Goal: Find contact information: Find contact information

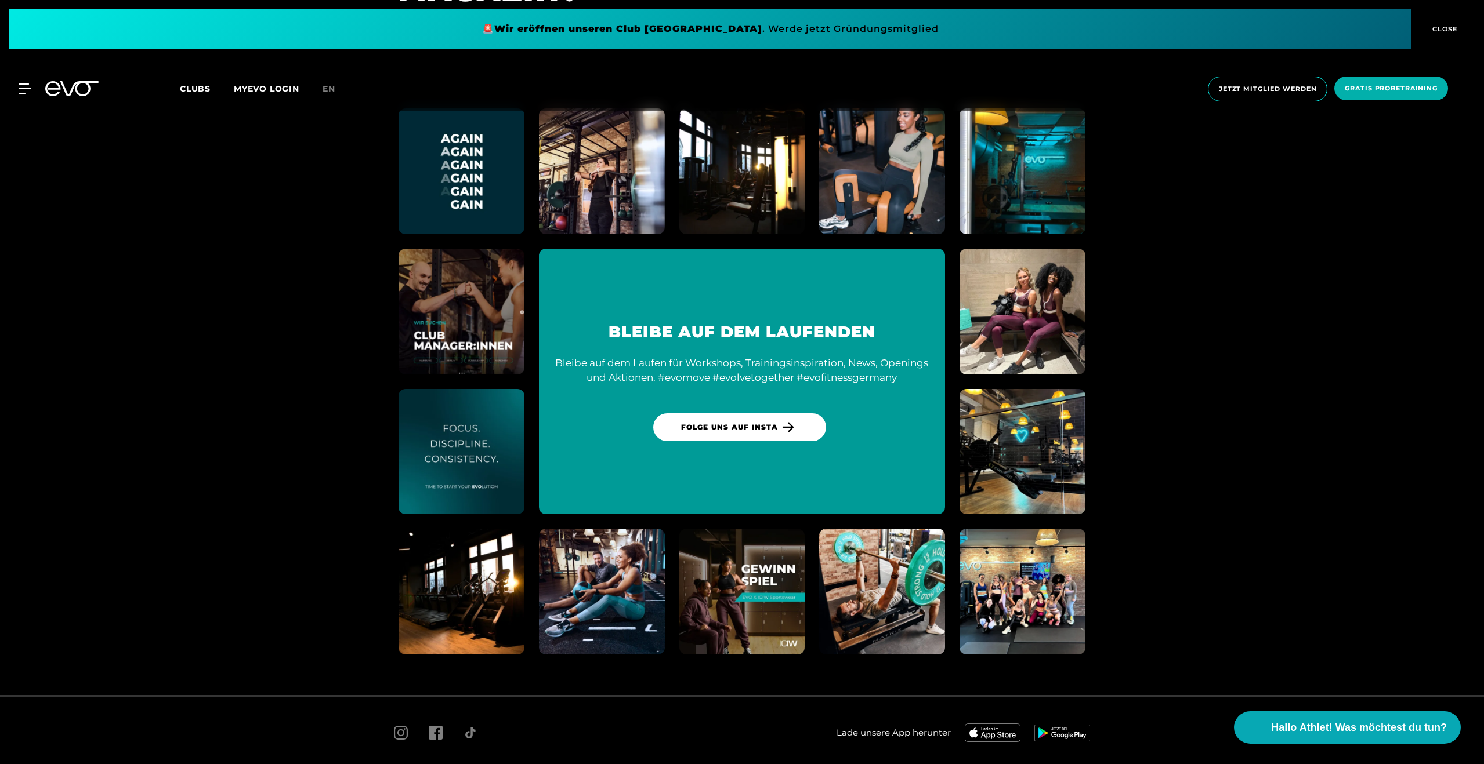
scroll to position [6840, 0]
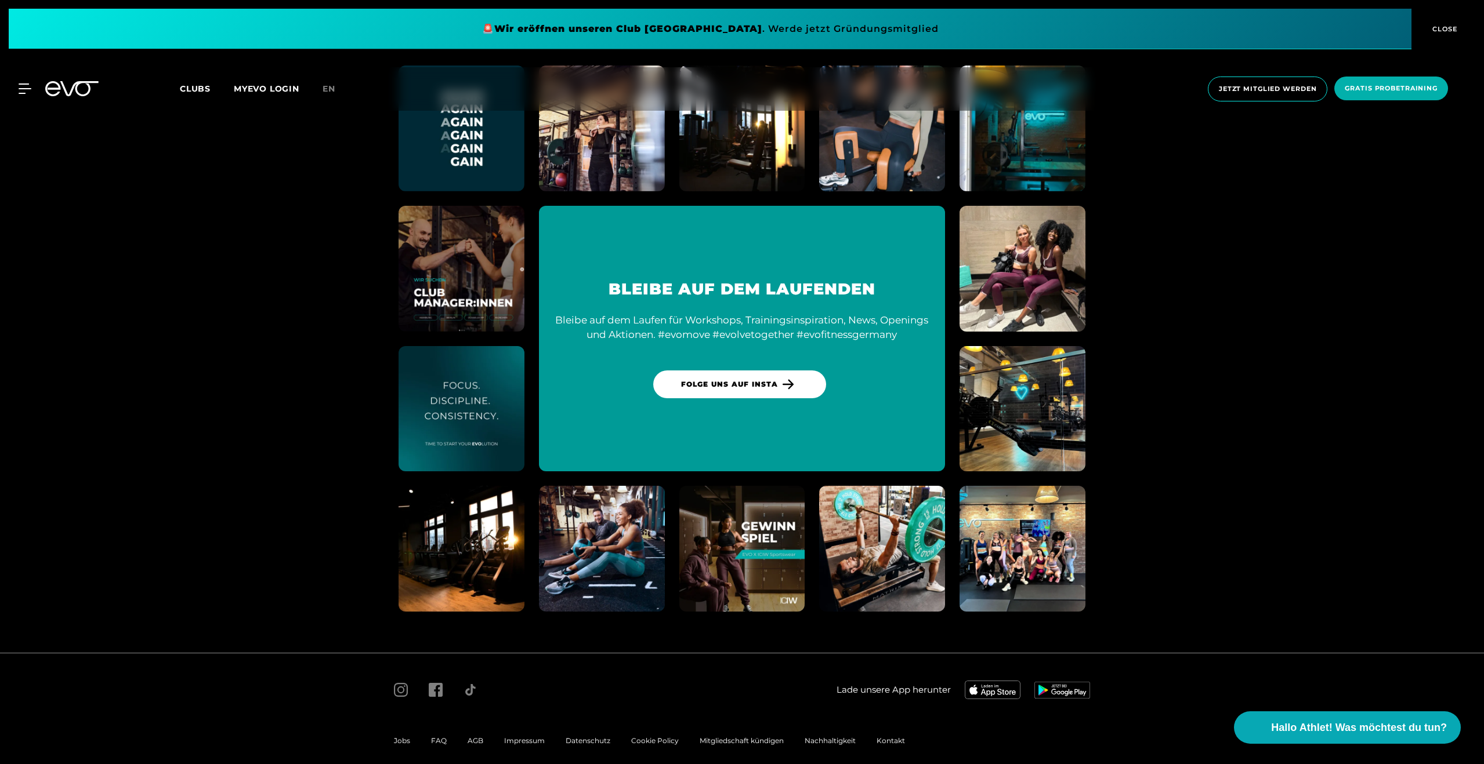
click at [528, 737] on span "Impressum" at bounding box center [524, 741] width 41 height 9
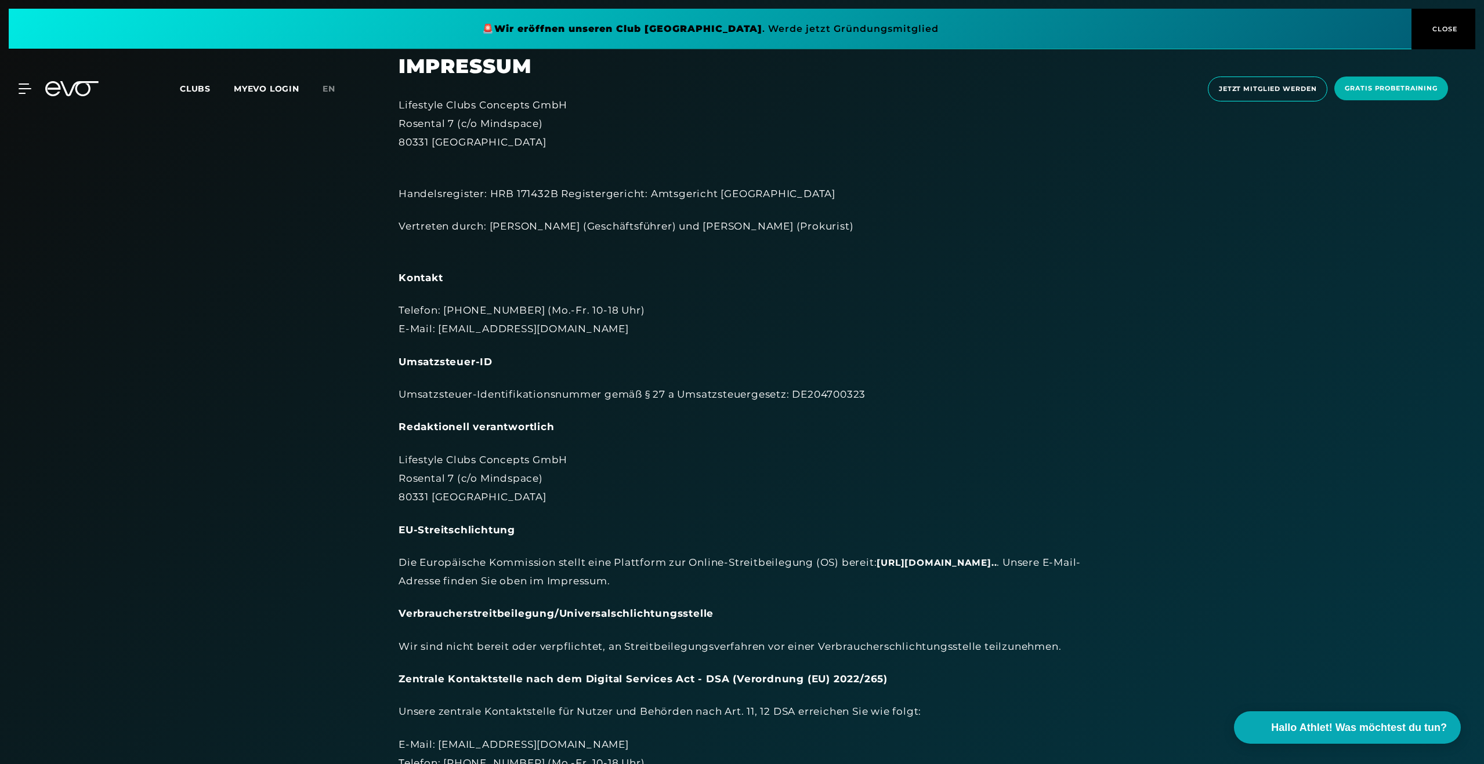
scroll to position [23, 0]
click at [472, 97] on div "MyEVO Login Über EVO Mitgliedschaften Probetraining TAGESPASS EVO Studios [GEOG…" at bounding box center [741, 88] width 1479 height 43
click at [473, 101] on div "MyEVO Login Über EVO Mitgliedschaften Probetraining TAGESPASS EVO Studios [GEOG…" at bounding box center [741, 88] width 1479 height 43
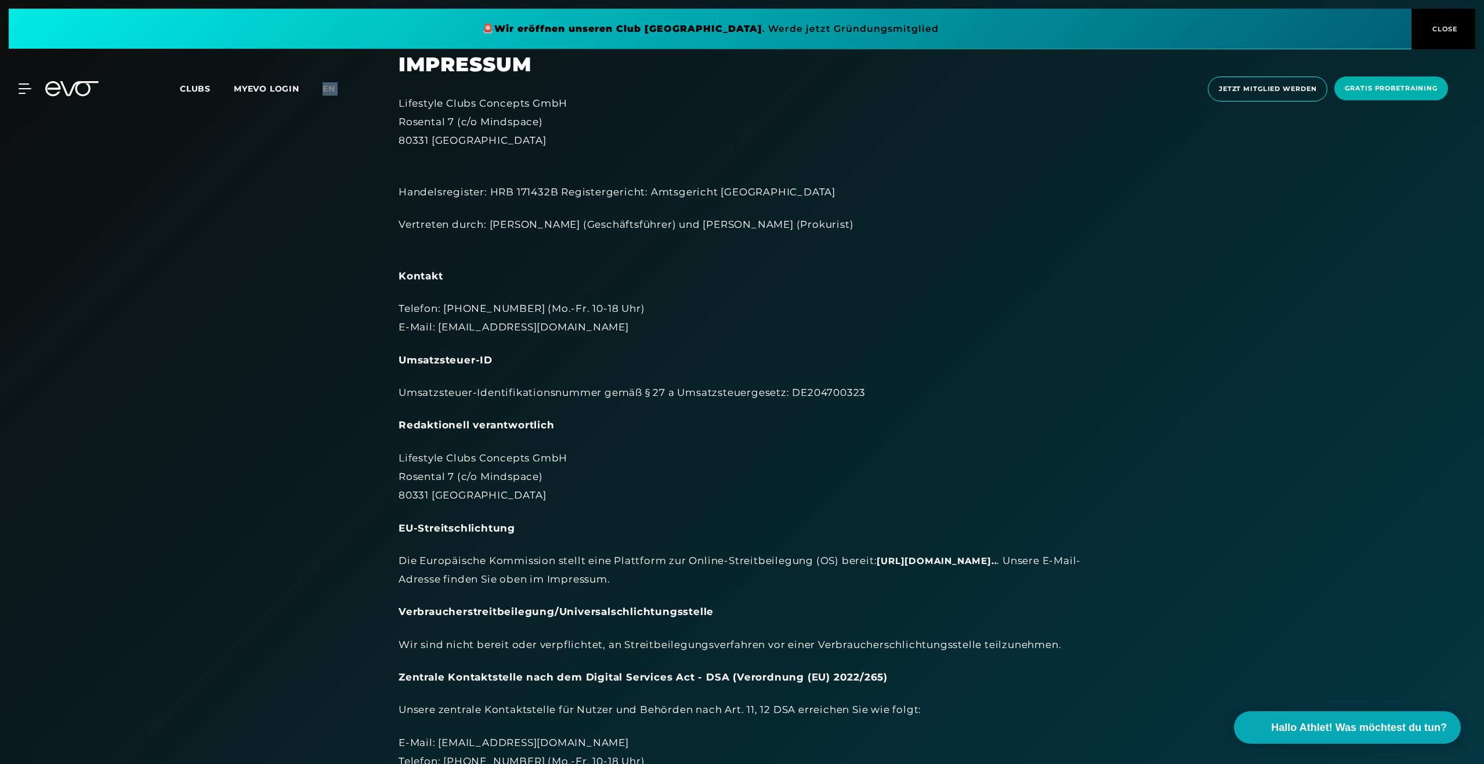
click at [466, 95] on div at bounding box center [466, 95] width 0 height 0
click at [474, 103] on div "MyEVO Login Über EVO Mitgliedschaften Probetraining TAGESPASS EVO Studios [GEOG…" at bounding box center [741, 88] width 1479 height 43
drag, startPoint x: 600, startPoint y: 103, endPoint x: 416, endPoint y: 101, distance: 184.4
click at [416, 101] on div "MyEVO Login Über EVO Mitgliedschaften Probetraining TAGESPASS EVO Studios [GEOG…" at bounding box center [741, 88] width 1479 height 43
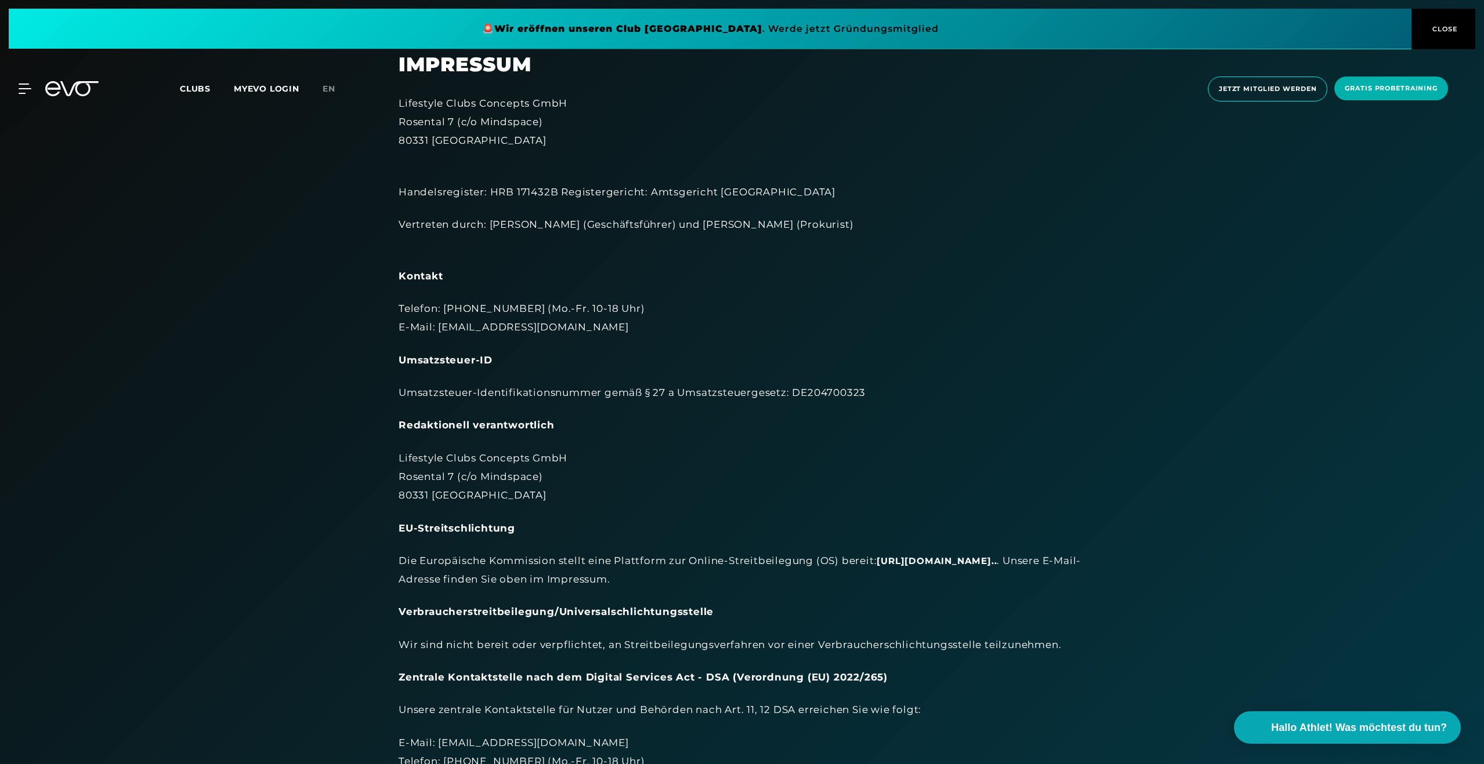
drag, startPoint x: 394, startPoint y: 104, endPoint x: 514, endPoint y: 104, distance: 119.5
click at [514, 104] on div "MyEVO Login Über EVO Mitgliedschaften Probetraining TAGESPASS EVO Studios [GEOG…" at bounding box center [741, 88] width 1479 height 43
click at [513, 104] on div "MyEVO Login Über EVO Mitgliedschaften Probetraining TAGESPASS EVO Studios [GEOG…" at bounding box center [741, 88] width 1479 height 43
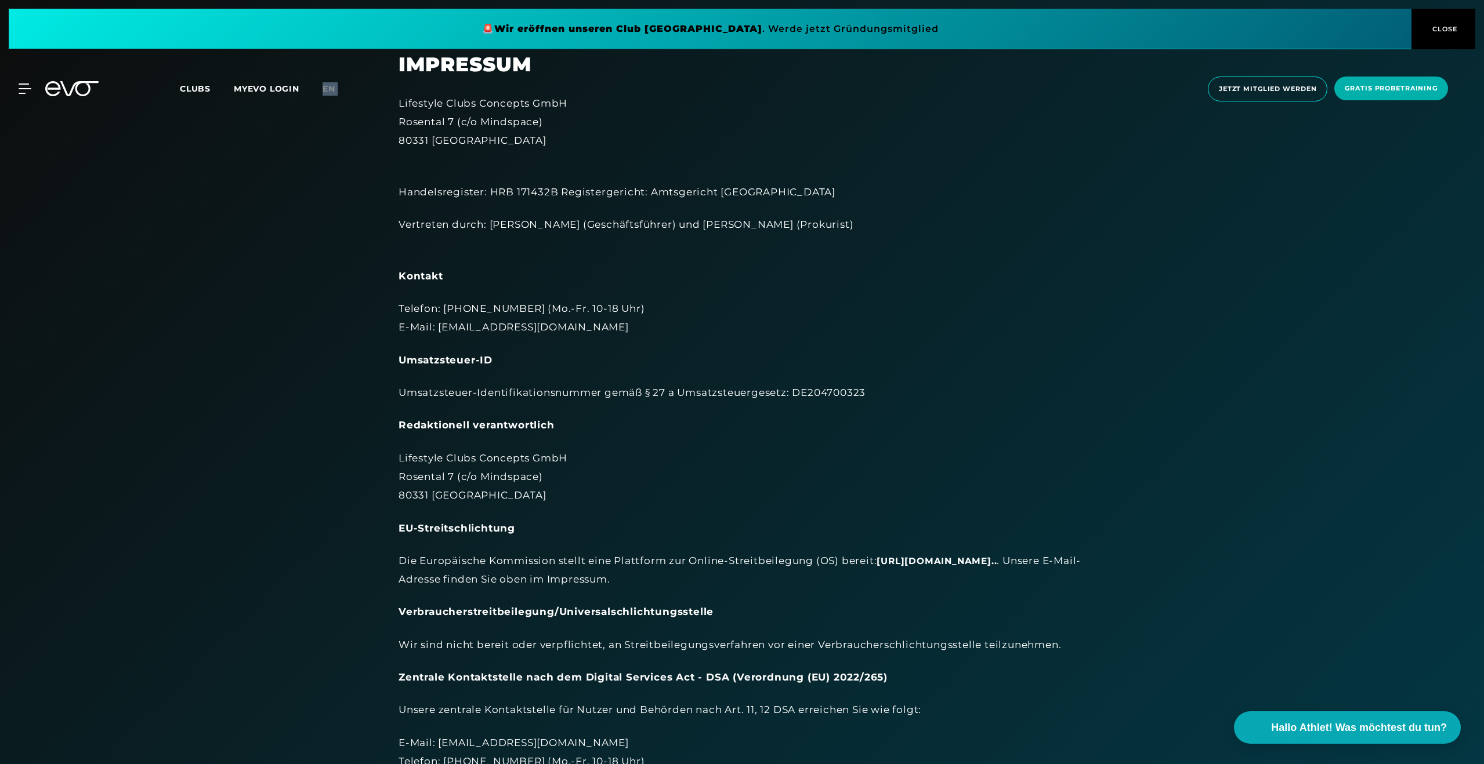
click at [506, 95] on div at bounding box center [506, 95] width 0 height 0
drag, startPoint x: 399, startPoint y: 106, endPoint x: 568, endPoint y: 103, distance: 168.8
click at [568, 103] on div "MyEVO Login Über EVO Mitgliedschaften Probetraining TAGESPASS EVO Studios [GEOG…" at bounding box center [741, 88] width 1479 height 43
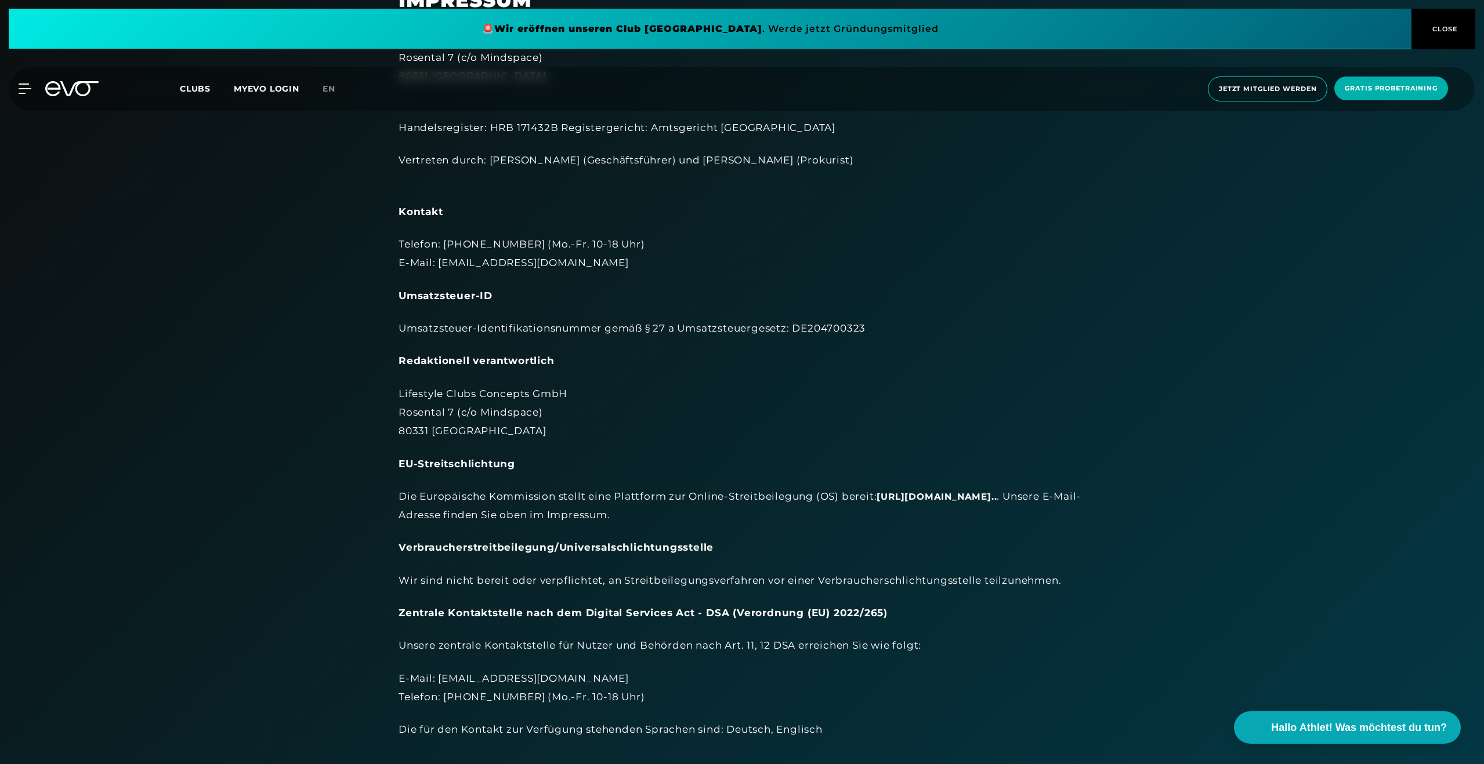
scroll to position [91, 0]
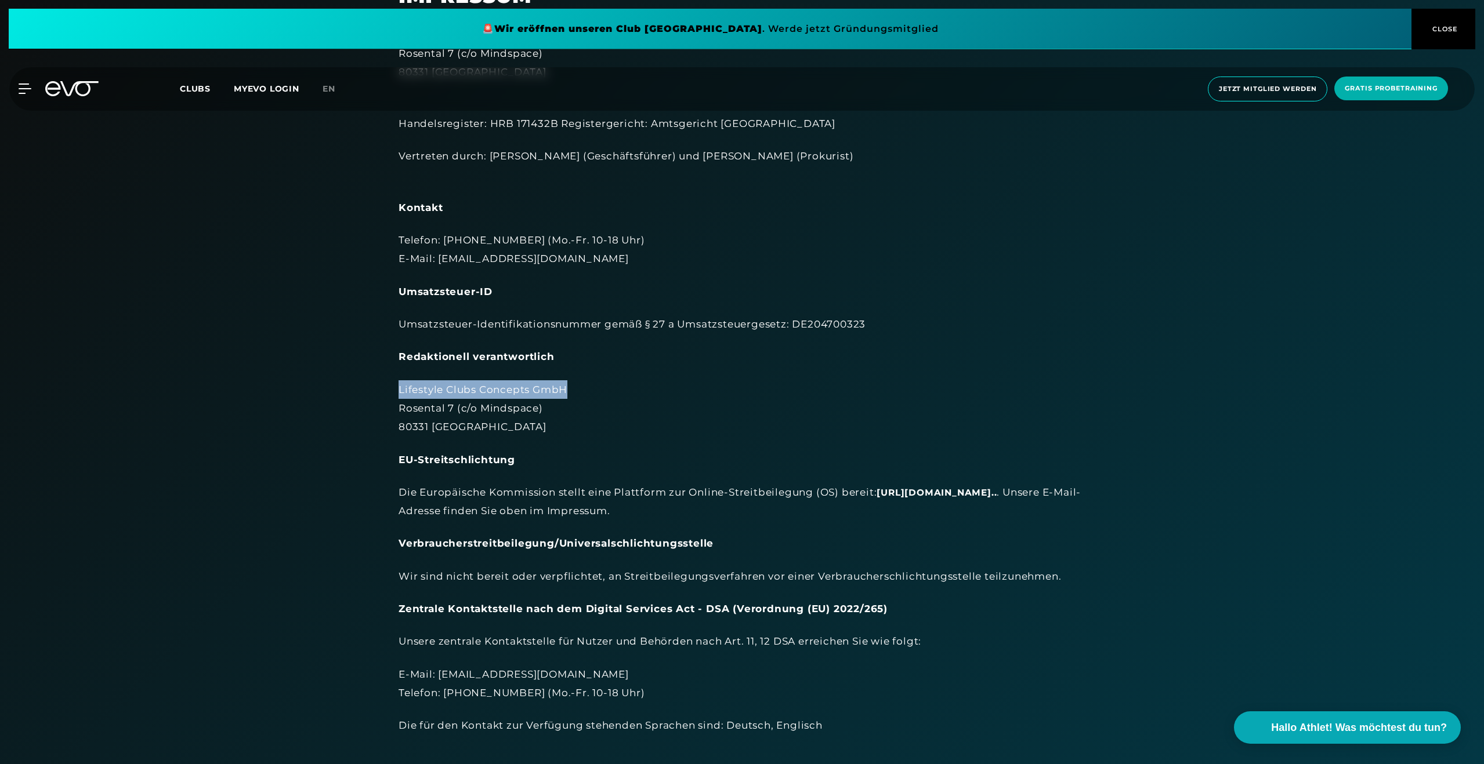
drag, startPoint x: 566, startPoint y: 391, endPoint x: 483, endPoint y: 382, distance: 83.4
click at [392, 394] on div "Impressum Lifestyle Clubs Concepts GmbH Rosental 7 (c/o Mindspace) 80331 Münche…" at bounding box center [741, 371] width 719 height 774
copy div "Lifestyle Clubs Concepts GmbH"
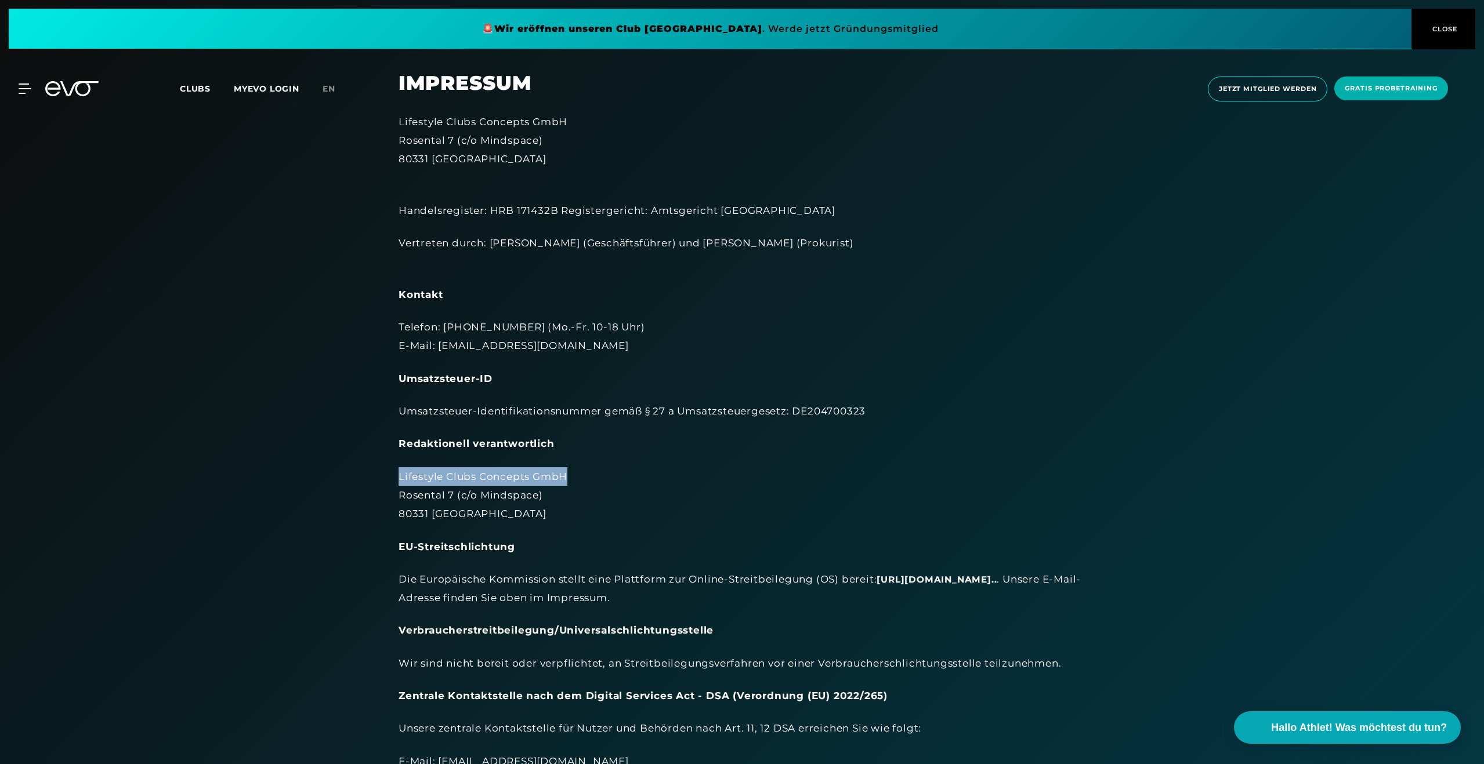
scroll to position [0, 0]
